Goal: Transaction & Acquisition: Purchase product/service

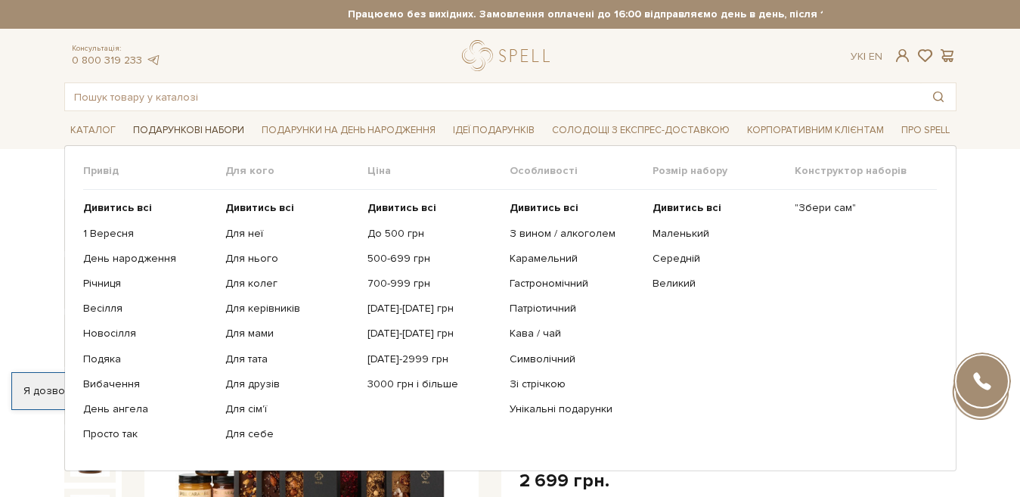
click at [169, 133] on span "Подарункові набори" at bounding box center [188, 130] width 123 height 23
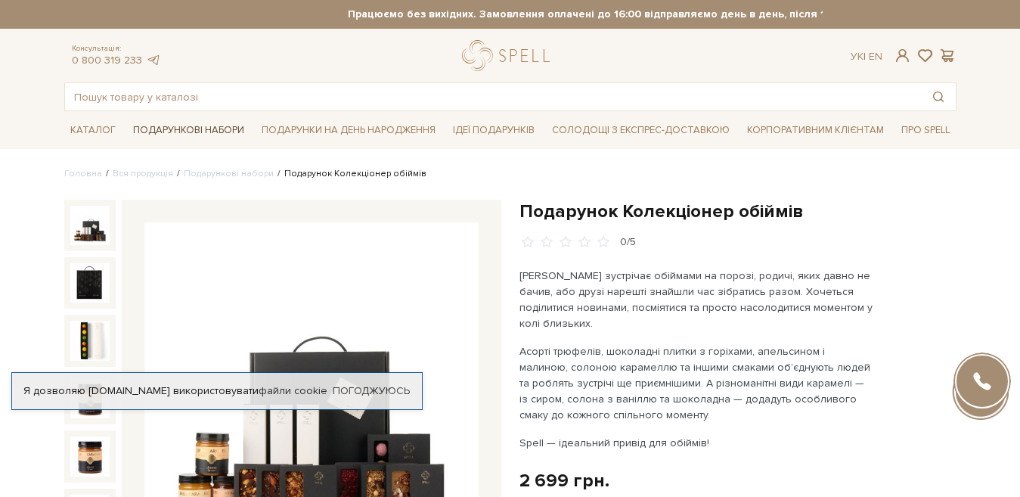
click at [158, 125] on span "Подарункові набори" at bounding box center [188, 130] width 123 height 23
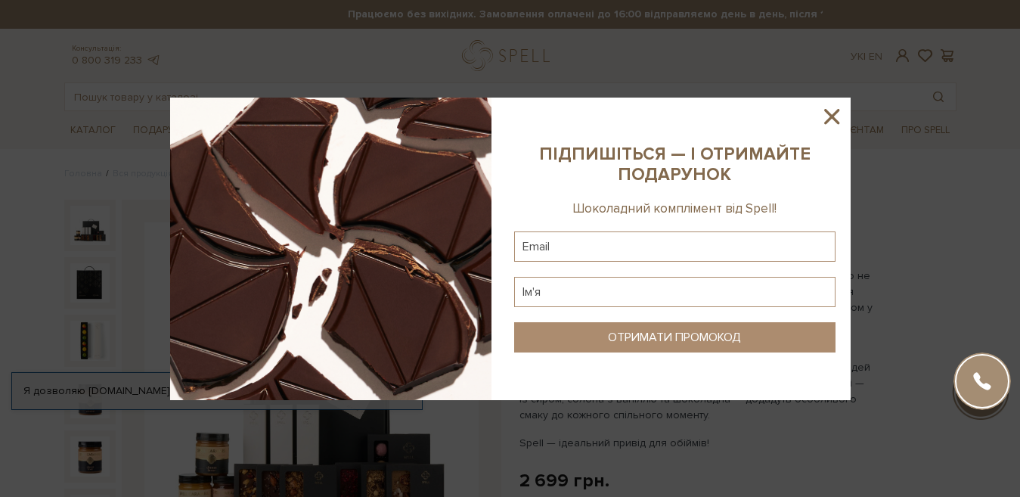
click at [834, 113] on icon at bounding box center [831, 116] width 15 height 15
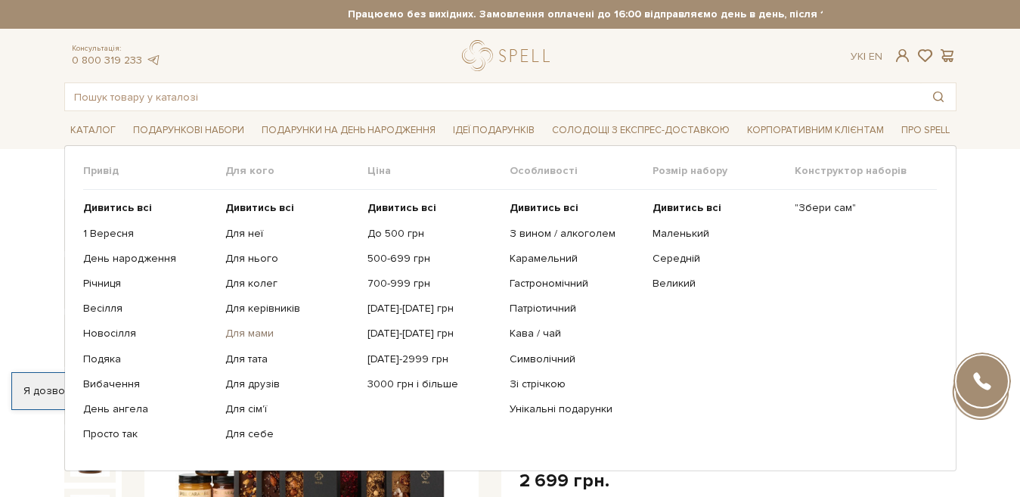
click at [247, 336] on link "Для мами" at bounding box center [290, 334] width 131 height 14
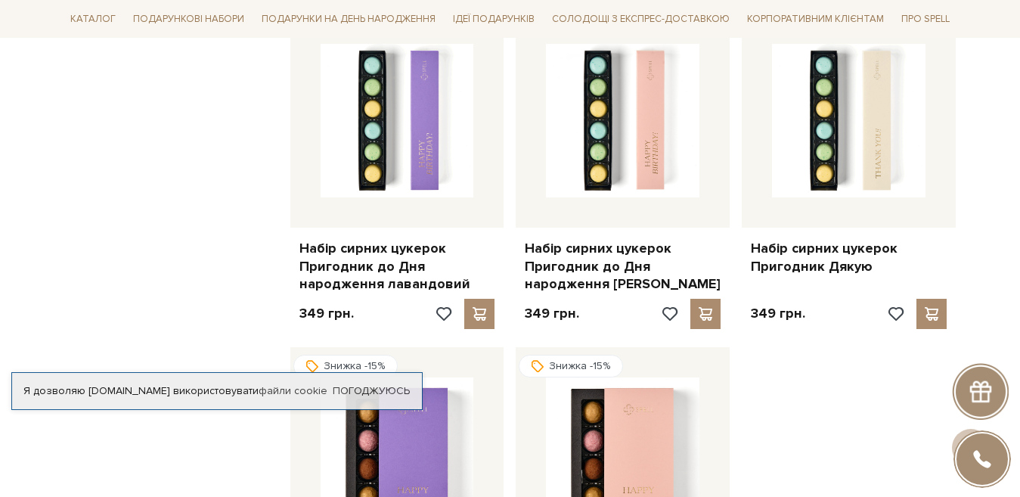
scroll to position [1260, 0]
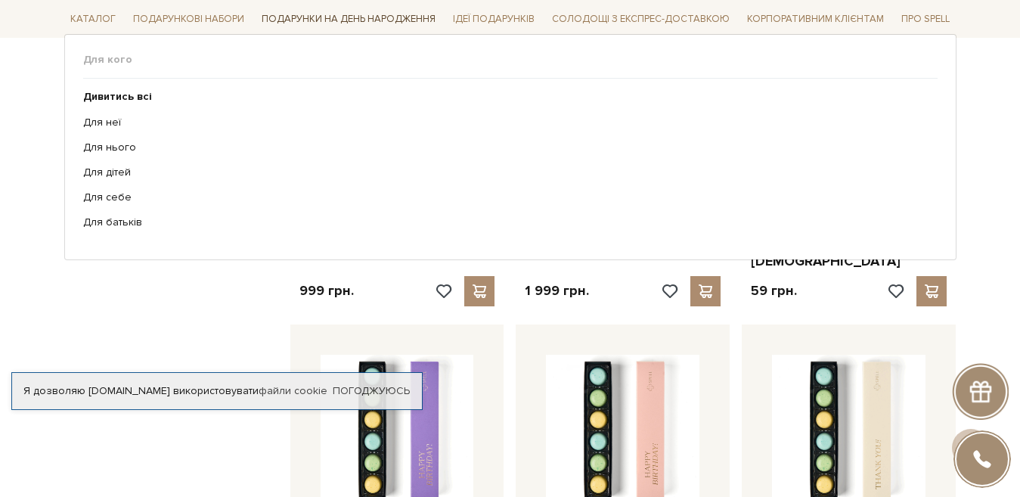
click at [294, 20] on span "Подарунки на День народження" at bounding box center [349, 19] width 186 height 23
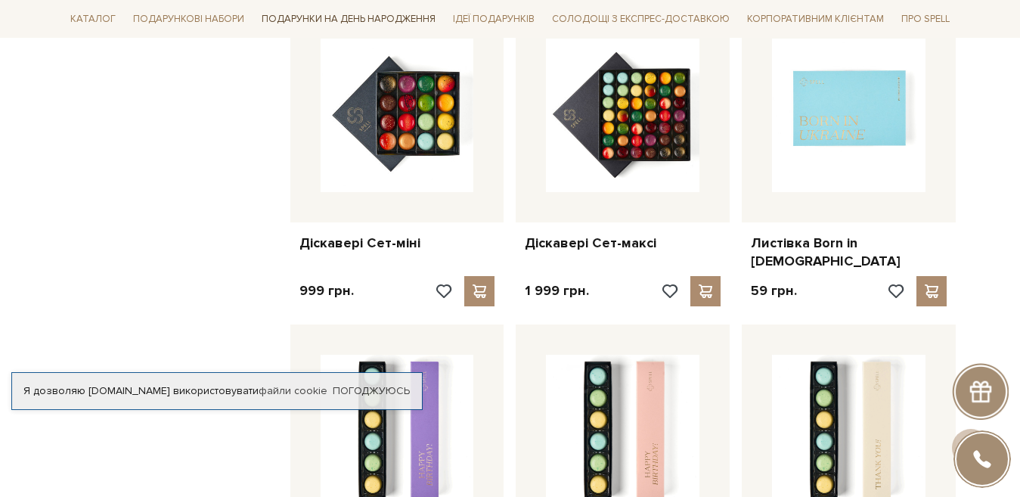
click at [282, 16] on span "Подарунки на День народження" at bounding box center [349, 19] width 186 height 23
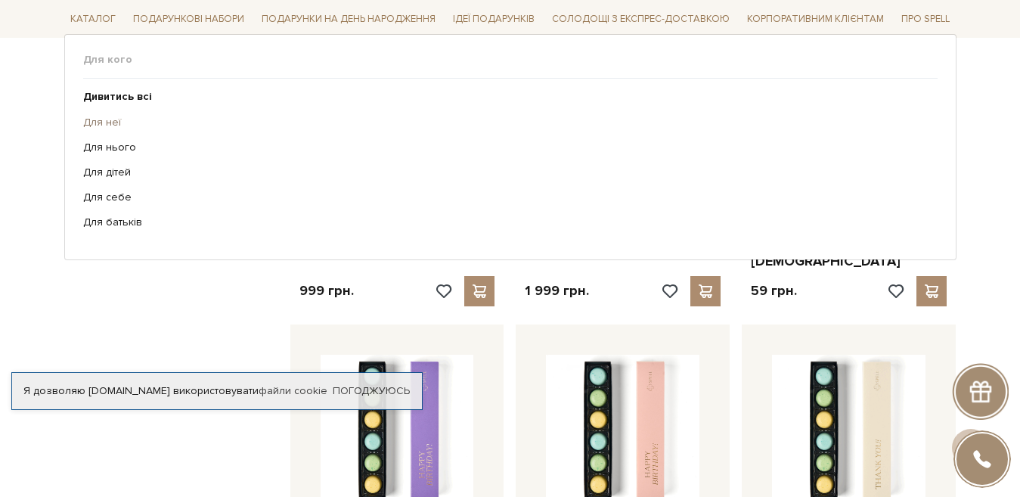
click at [98, 127] on link "Для неї" at bounding box center [504, 122] width 843 height 14
click at [98, 121] on link "Для неї" at bounding box center [504, 122] width 843 height 14
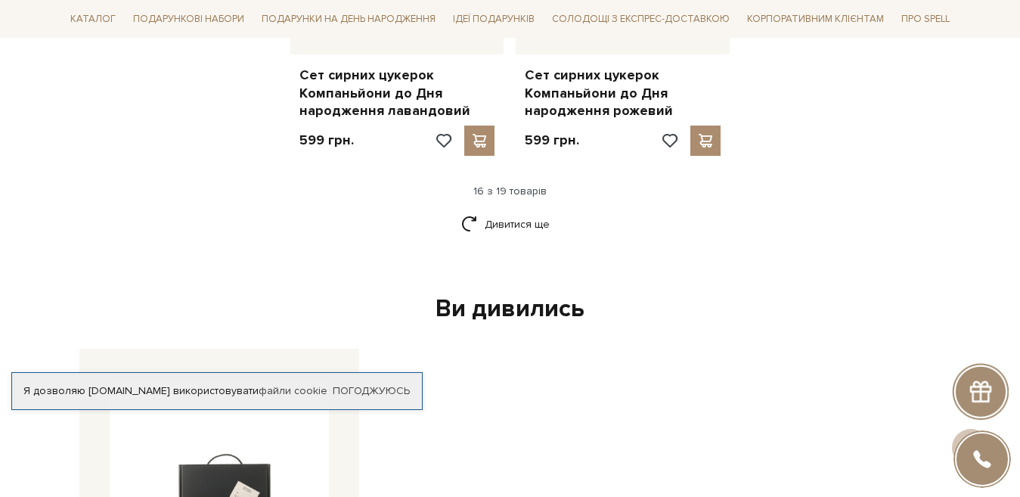
scroll to position [2016, 0]
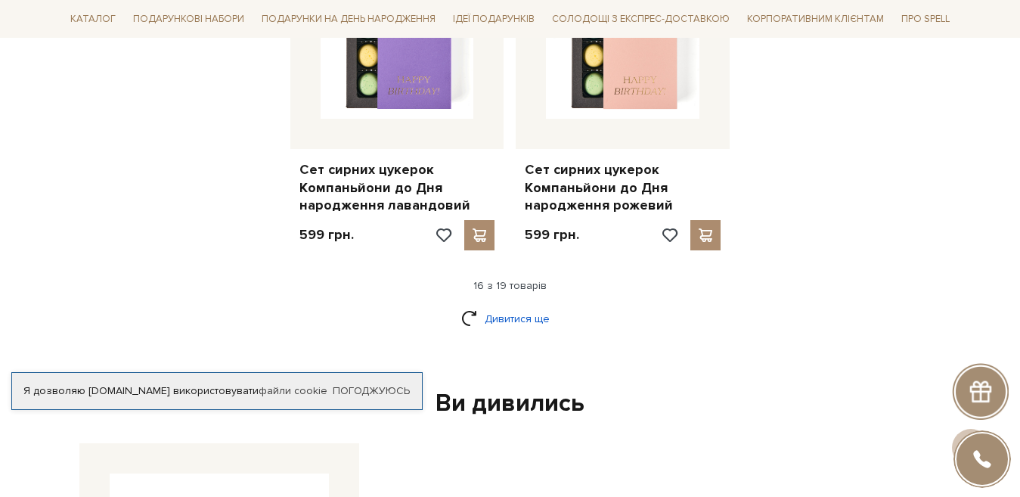
click at [510, 305] on link "Дивитися ще" at bounding box center [510, 318] width 98 height 26
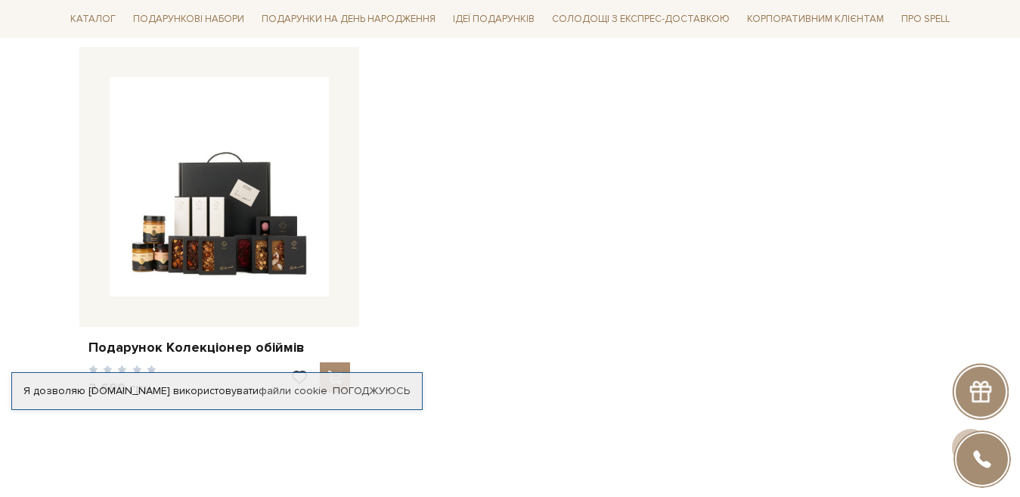
scroll to position [2394, 0]
